Goal: Task Accomplishment & Management: Use online tool/utility

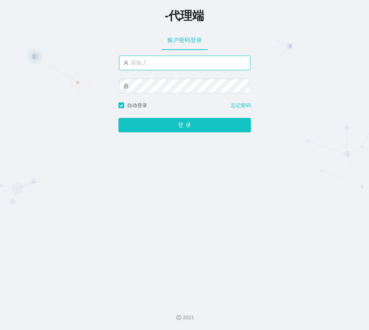
click at [144, 62] on input "text" at bounding box center [184, 63] width 131 height 14
paste input "xiaowei03"
type input "xiaowei03"
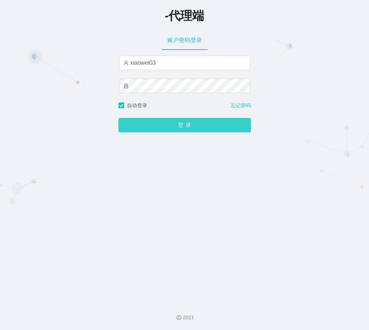
click at [181, 131] on button "登 录" at bounding box center [184, 125] width 132 height 14
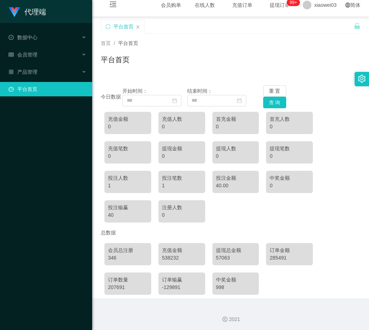
scroll to position [8, 0]
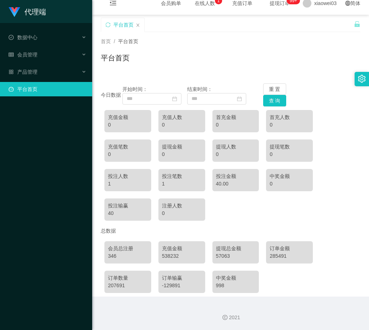
click at [182, 51] on div "首页 / 平台首页 / 平台首页" at bounding box center [230, 53] width 259 height 31
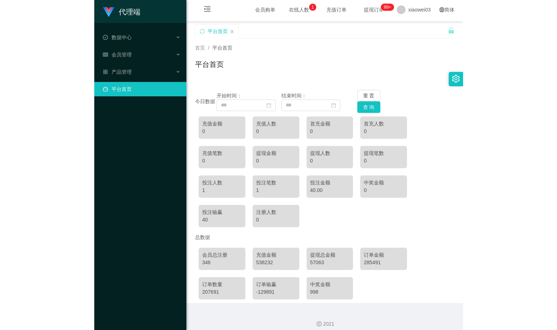
scroll to position [0, 0]
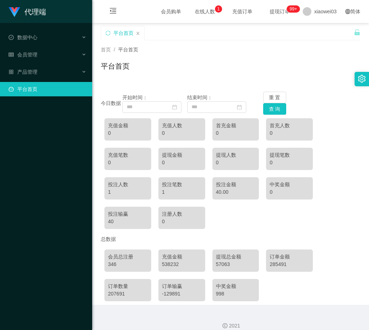
click at [151, 58] on div "首页 / 平台首页 / 平台首页" at bounding box center [230, 61] width 259 height 31
click at [60, 68] on div "产品管理" at bounding box center [46, 72] width 92 height 14
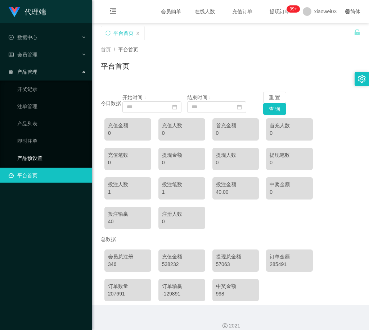
click at [37, 160] on link "产品预设置" at bounding box center [51, 158] width 69 height 14
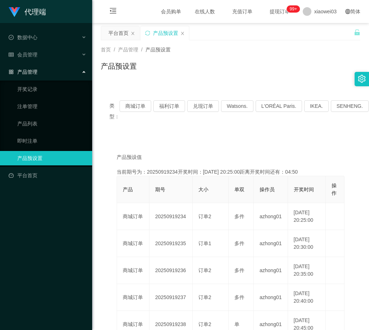
click at [240, 61] on div "产品预设置" at bounding box center [230, 69] width 259 height 17
click at [135, 106] on button "商城订单" at bounding box center [135, 106] width 32 height 12
click at [171, 64] on div "产品预设置" at bounding box center [230, 69] width 259 height 17
click at [200, 67] on div "产品预设置" at bounding box center [230, 69] width 259 height 17
click at [46, 55] on div "会员管理" at bounding box center [46, 54] width 92 height 14
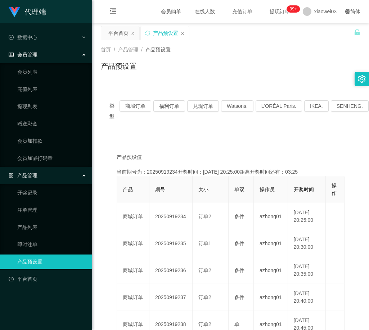
click at [164, 72] on div "产品预设置" at bounding box center [230, 69] width 259 height 17
click at [42, 103] on link "提现列表" at bounding box center [51, 106] width 69 height 14
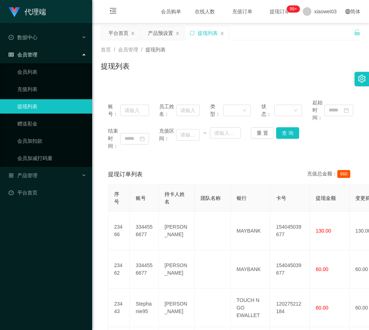
click at [238, 63] on div "提现列表" at bounding box center [230, 69] width 259 height 17
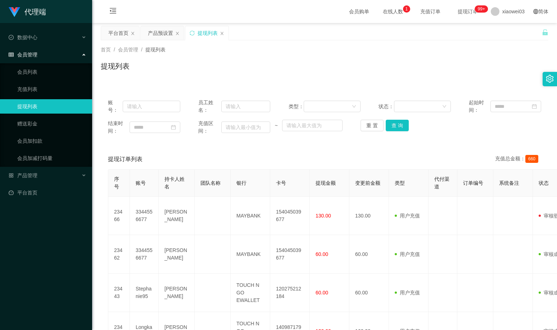
click at [307, 79] on div "首页 / 会员管理 / 提现列表 / 提现列表" at bounding box center [324, 61] width 465 height 43
click at [86, 177] on div "产品管理" at bounding box center [46, 175] width 92 height 14
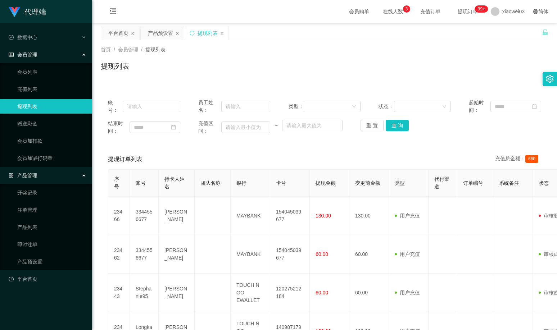
click at [226, 4] on div "会员购单 在线人数 0 1 2 3 4 5 6 7 8 9 0 1 2 3 4 5 6 7 8 9 0 1 2 3 4 5 6 7 8 9 充值订单 提现订单…" at bounding box center [324, 11] width 465 height 23
click at [44, 126] on link "赠送彩金" at bounding box center [51, 124] width 69 height 14
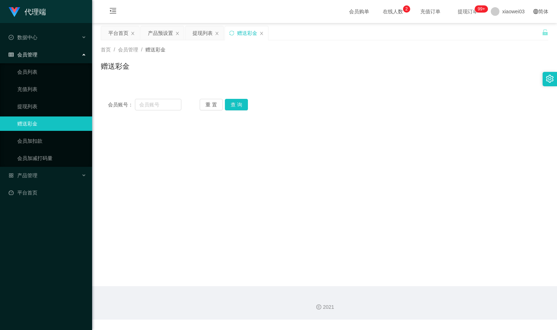
click at [362, 113] on div "会员账号： 重 置 查 询 会员账号 会员姓名 账号余额 操作类型 彩金加款 彩金扣款 金额 确 定" at bounding box center [325, 105] width 448 height 26
click at [343, 86] on div "会员账号： 重 置 查 询 会员账号 会员姓名 账号余额 操作类型 彩金加款 彩金扣款 金额 确 定" at bounding box center [325, 100] width 448 height 35
click at [204, 30] on div "提现列表" at bounding box center [202, 33] width 20 height 14
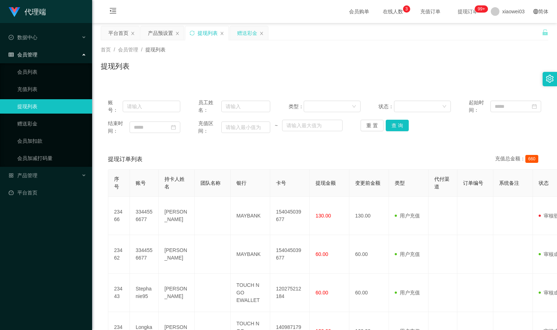
click at [243, 36] on div "赠送彩金" at bounding box center [247, 33] width 20 height 14
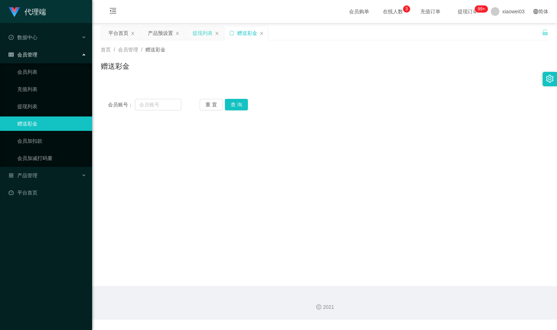
click at [205, 36] on div "提现列表" at bounding box center [202, 33] width 20 height 14
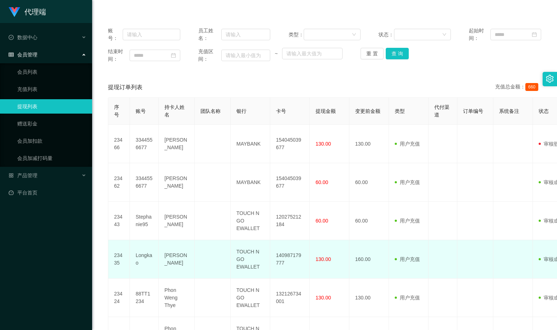
scroll to position [108, 0]
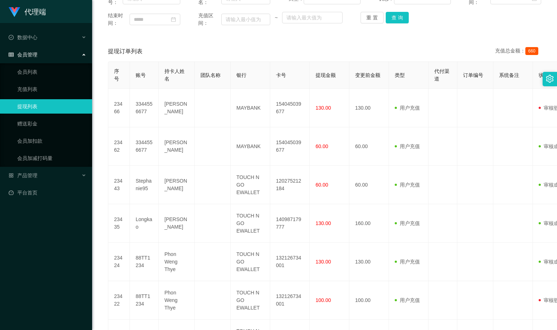
click at [353, 49] on div "提现订单列表 充值总金额： 660" at bounding box center [324, 51] width 433 height 20
click at [80, 176] on div "产品管理" at bounding box center [46, 175] width 92 height 14
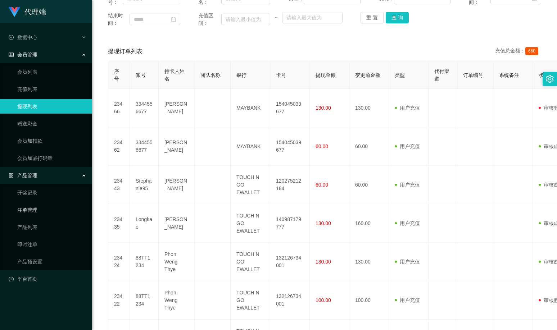
click at [31, 213] on link "注单管理" at bounding box center [51, 210] width 69 height 14
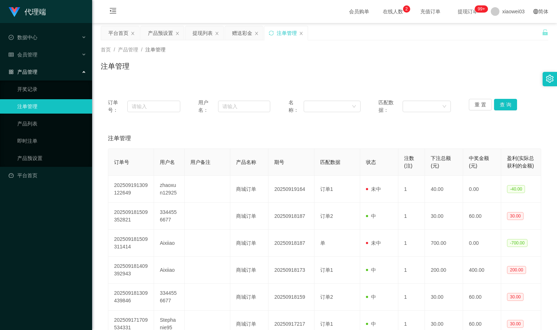
click at [361, 71] on div "注单管理" at bounding box center [325, 69] width 448 height 17
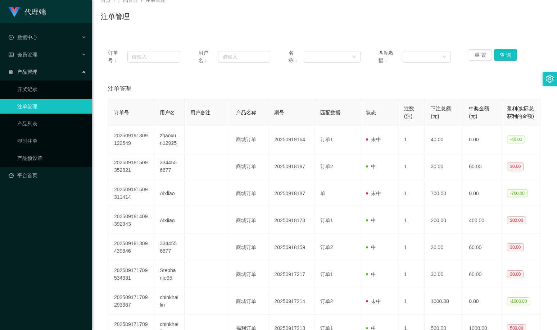
scroll to position [28, 0]
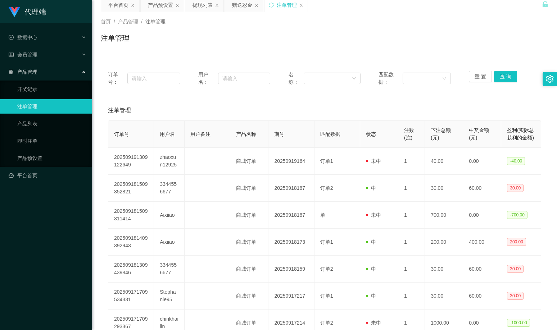
click at [368, 51] on div "首页 / 产品管理 / 注单管理 / 注单管理" at bounding box center [324, 33] width 465 height 43
click at [336, 31] on div "首页 / 产品管理 / 注单管理 / 注单管理" at bounding box center [325, 33] width 448 height 31
click at [113, 6] on div "平台首页" at bounding box center [118, 5] width 20 height 14
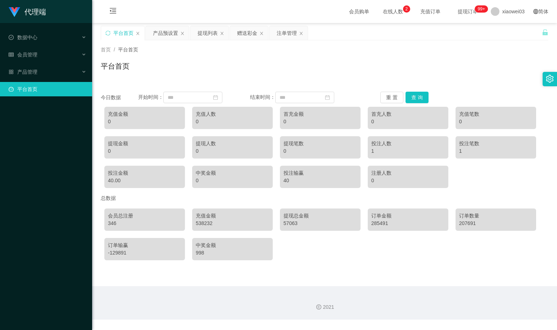
click at [203, 71] on div "平台首页" at bounding box center [325, 69] width 448 height 17
click at [57, 114] on div "代理端 数据中心 会员管理 会员列表 充值列表 提现列表 赠送彩金 会员加扣款 会员加减打码量 产品管理 开奖记录 注单管理 产品列表 即时注单 产品预设置 …" at bounding box center [46, 165] width 92 height 330
click at [39, 59] on div "会员管理" at bounding box center [46, 54] width 92 height 14
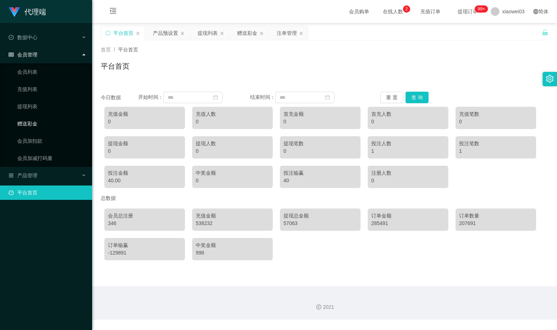
click at [30, 124] on link "赠送彩金" at bounding box center [51, 124] width 69 height 14
